Goal: Transaction & Acquisition: Book appointment/travel/reservation

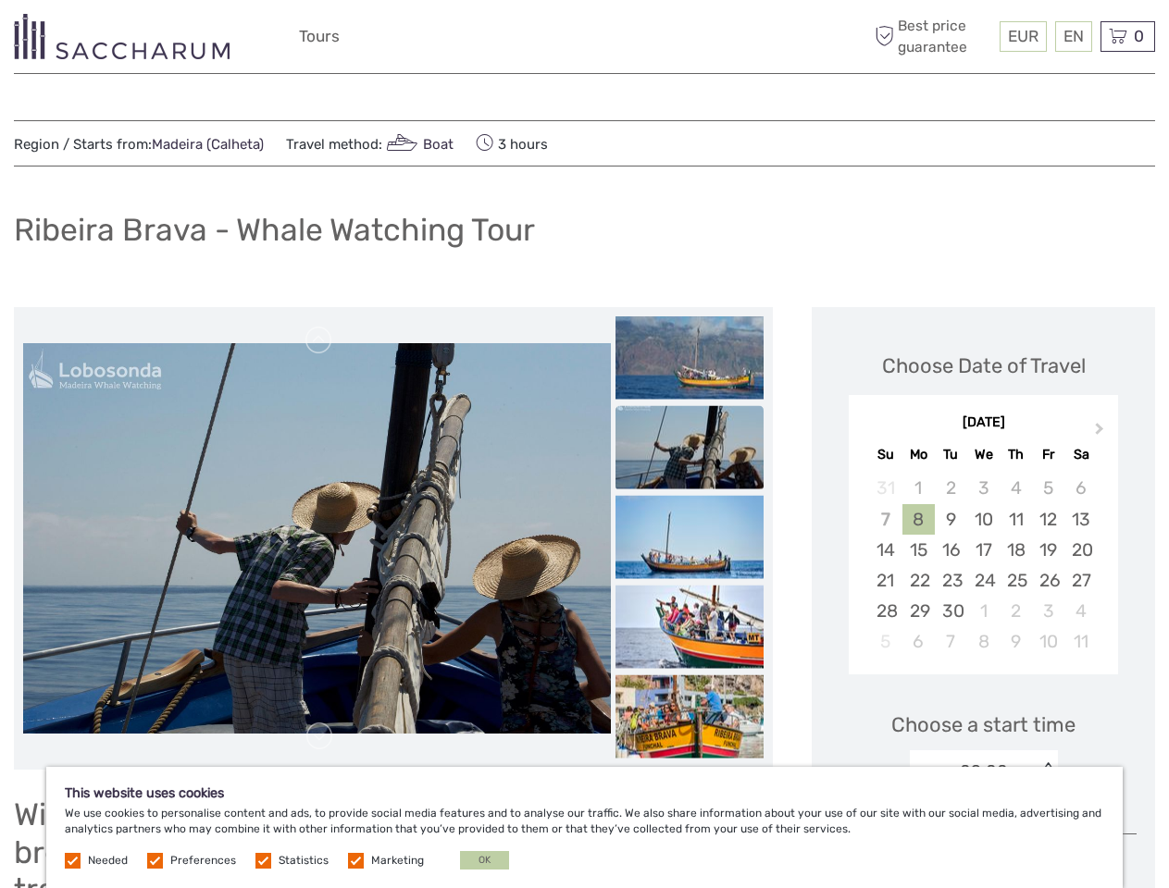
click at [584, 37] on div "EUR EUR $ £ EN English Español Deutsch Tours More Best price guarantee" at bounding box center [584, 36] width 571 height 45
click at [1022, 36] on span "EUR" at bounding box center [1023, 36] width 31 height 19
click at [1073, 36] on div "EN English Español Deutsch" at bounding box center [1073, 36] width 37 height 31
click at [1127, 36] on div "0 Items Total €0,00 Checkout The shopping cart is empty." at bounding box center [1127, 36] width 55 height 31
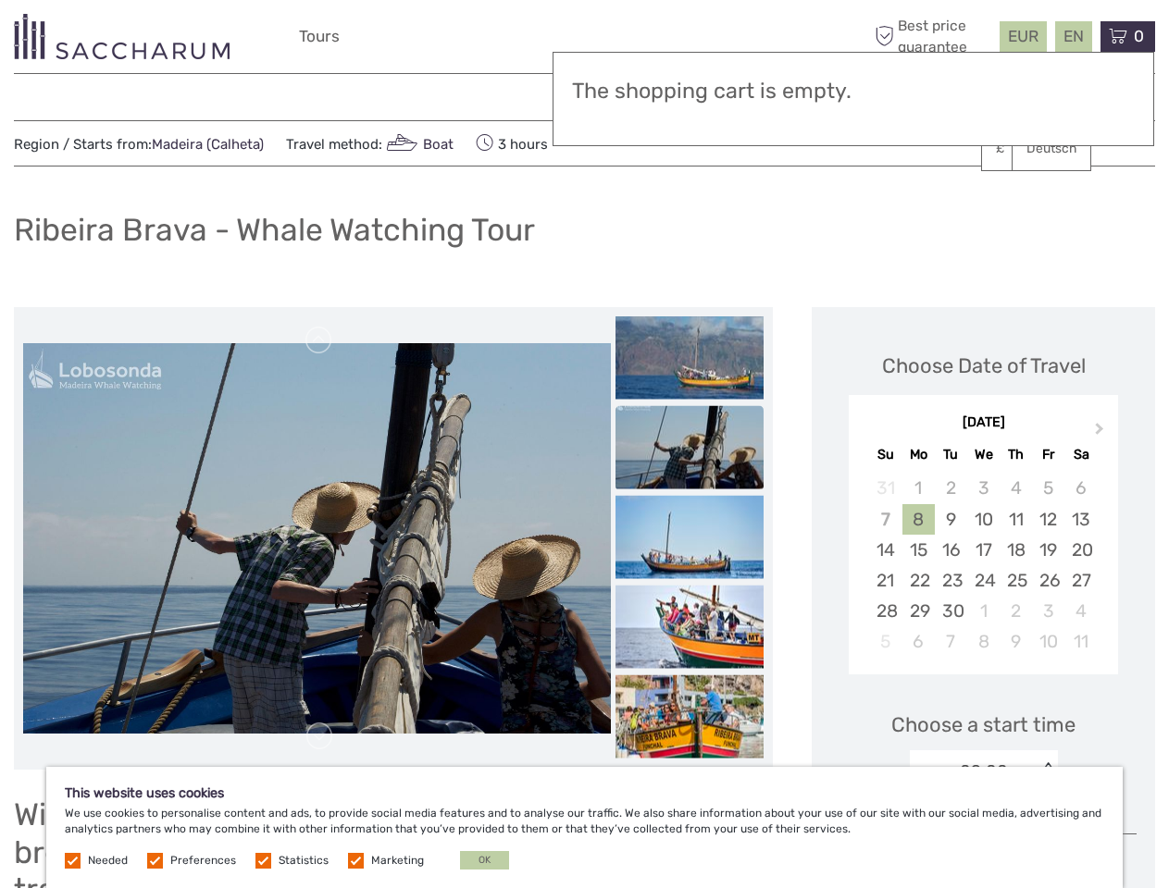
click at [324, 539] on img at bounding box center [317, 538] width 588 height 391
click at [327, 341] on link at bounding box center [319, 341] width 30 height 30
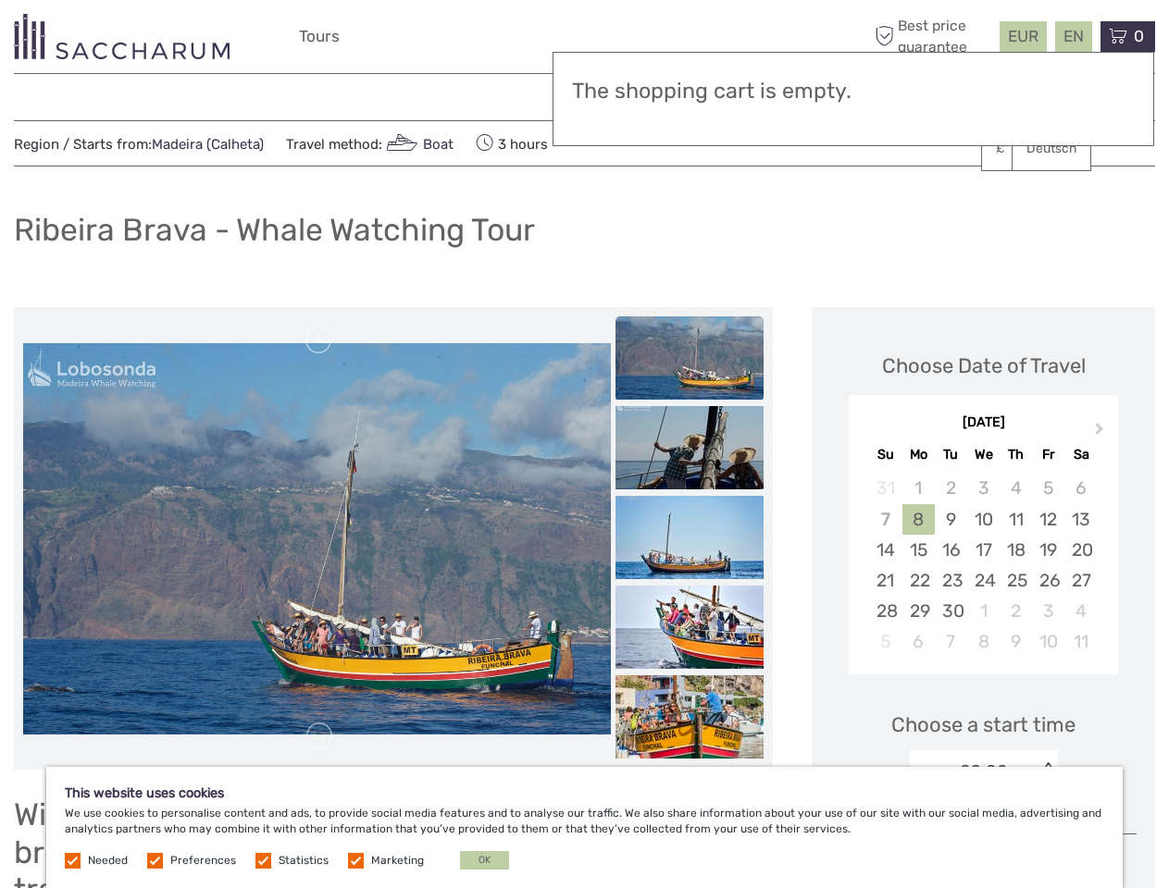
click at [327, 737] on link at bounding box center [319, 737] width 30 height 30
click at [704, 90] on h3 "The shopping cart is empty." at bounding box center [853, 92] width 563 height 26
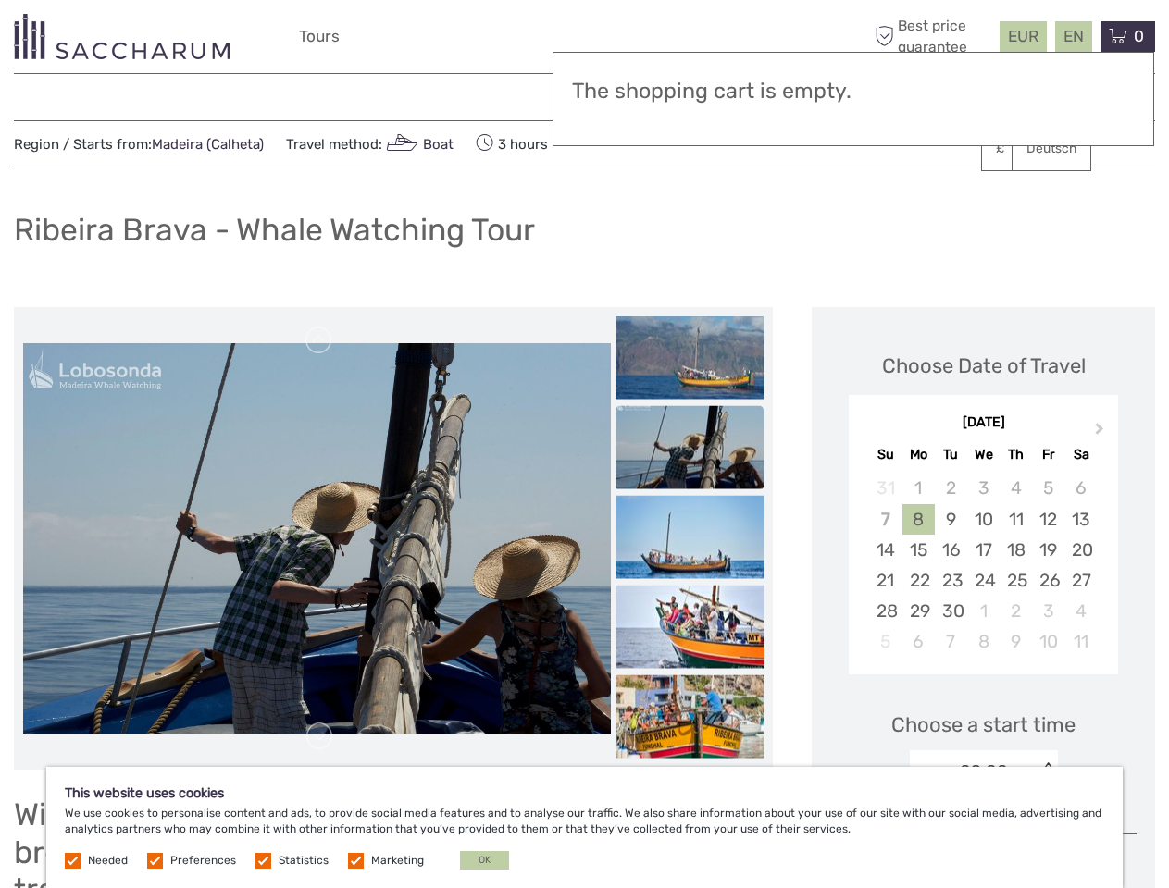
click at [704, 89] on h3 "The shopping cart is empty." at bounding box center [853, 92] width 563 height 26
